Goal: Task Accomplishment & Management: Manage account settings

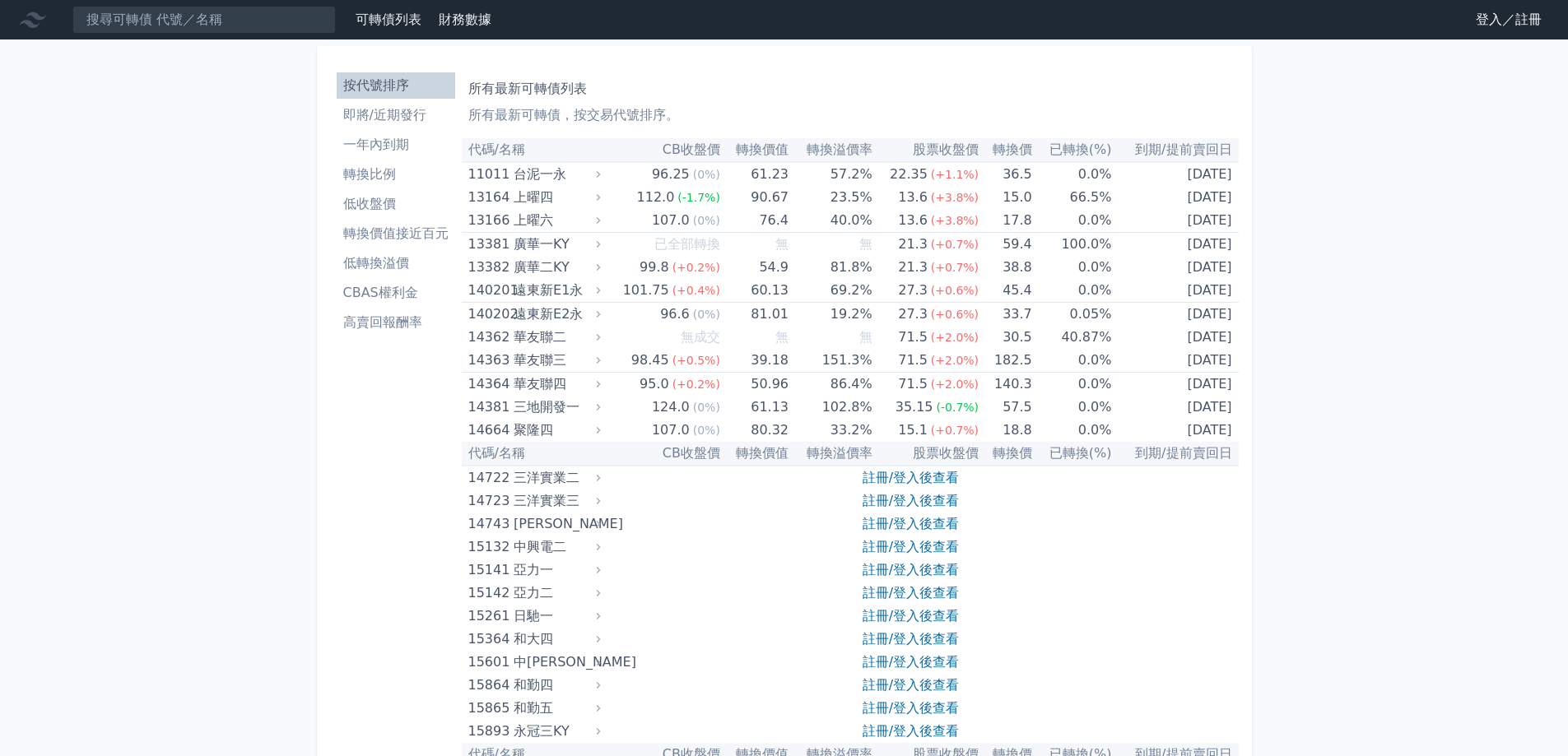
click at [1497, 19] on link "登入／註冊" at bounding box center [1508, 19] width 93 height 26
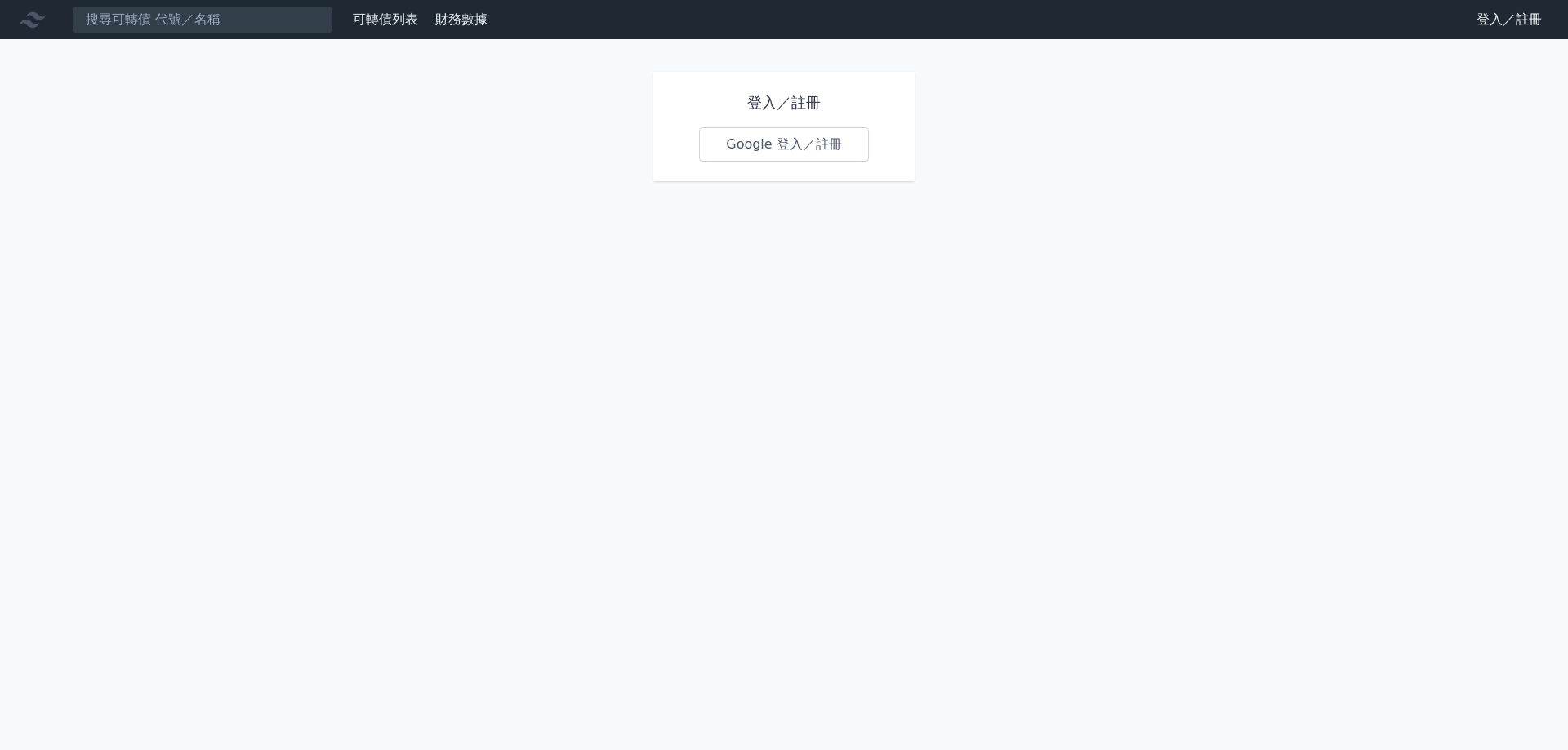
click at [824, 144] on link "Google 登入／註冊" at bounding box center [784, 144] width 170 height 34
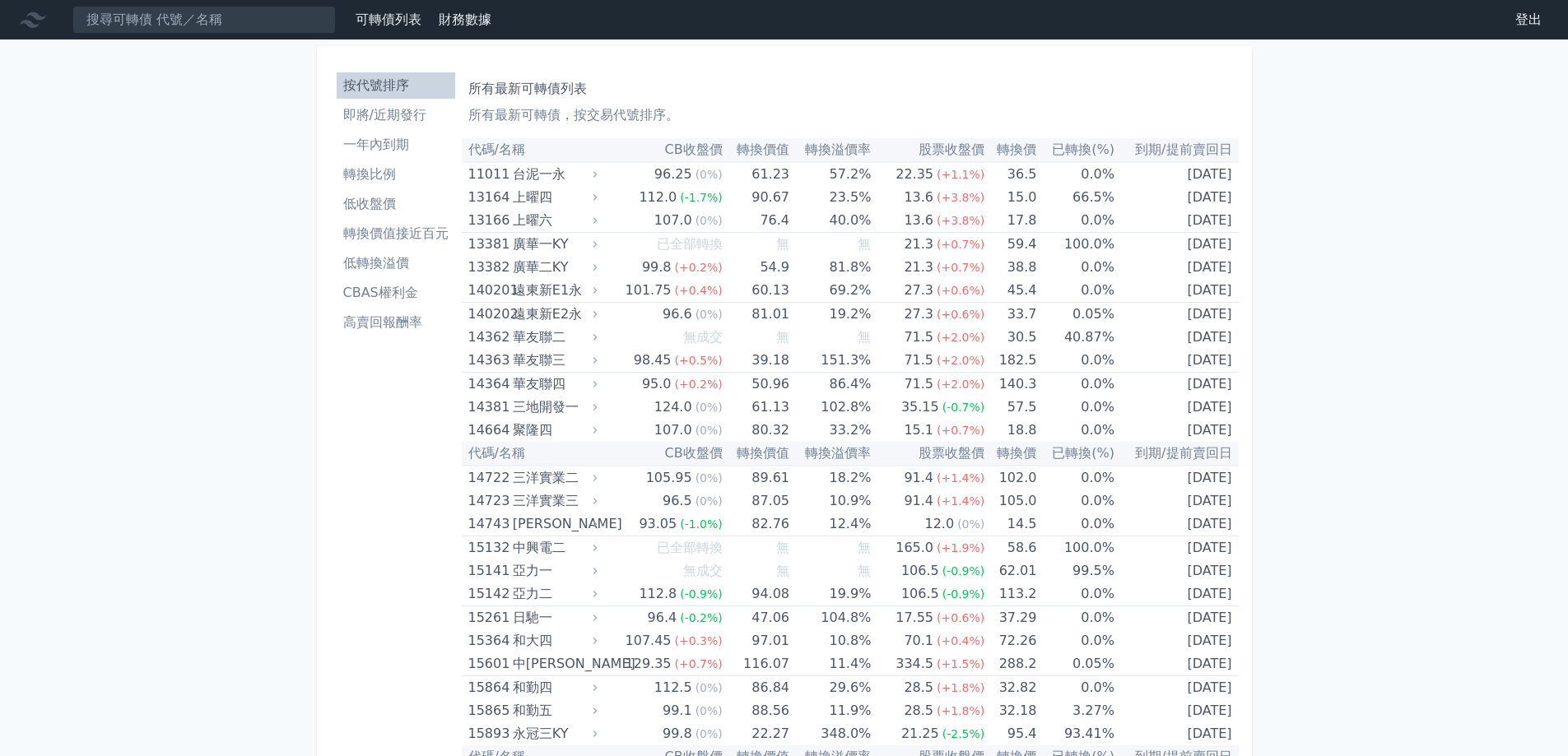
click at [373, 117] on li "即將/近期發行" at bounding box center [396, 115] width 118 height 19
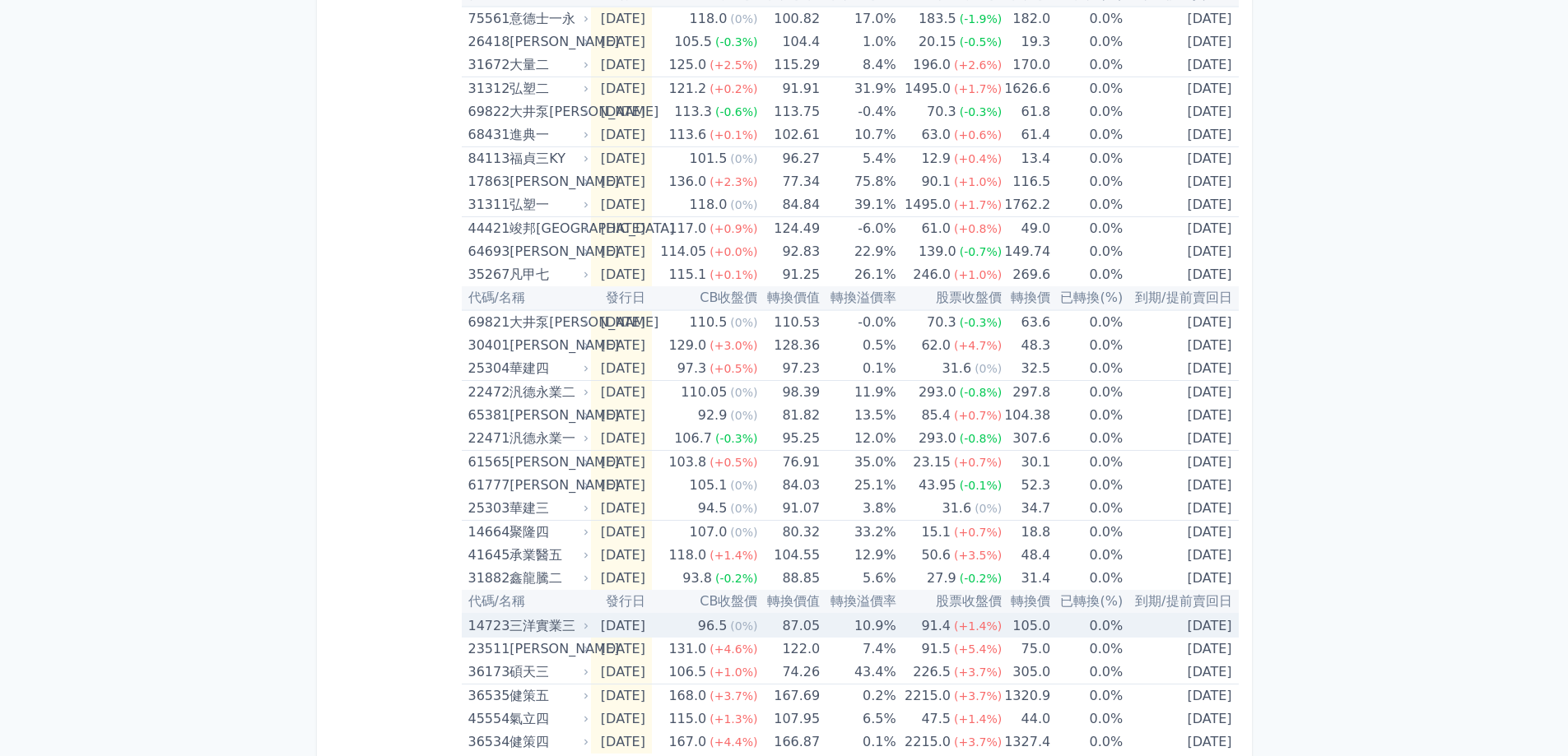
scroll to position [483, 0]
